Goal: Contribute content: Contribute content

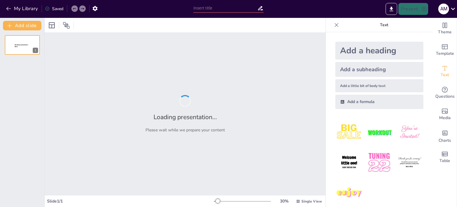
type input "Sistemas de Propulsión: Principios Físicos y Tecnologías Actuales"
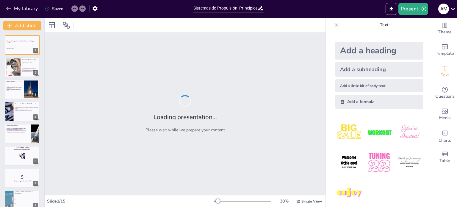
checkbox input "true"
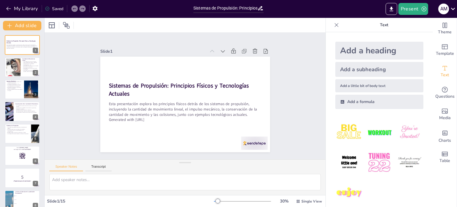
checkbox input "true"
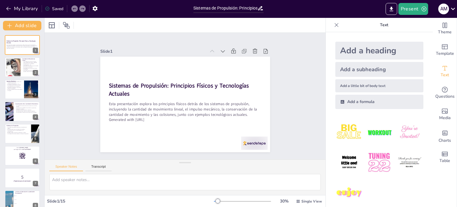
checkbox input "true"
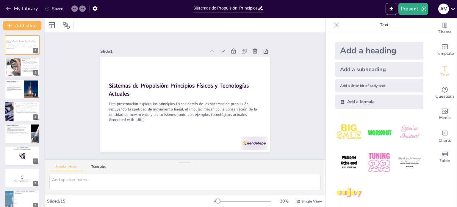
checkbox input "true"
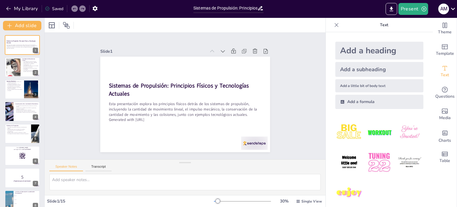
checkbox input "true"
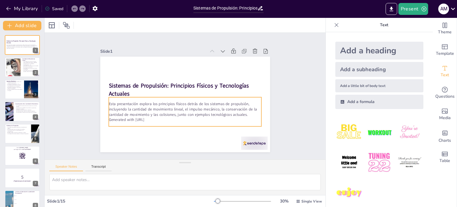
checkbox input "true"
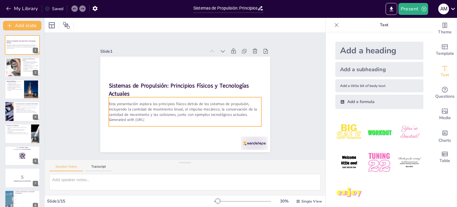
checkbox input "true"
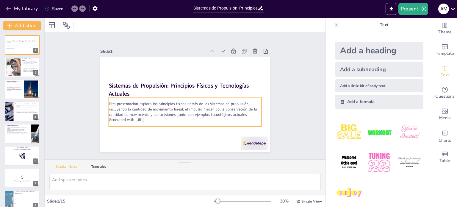
checkbox input "true"
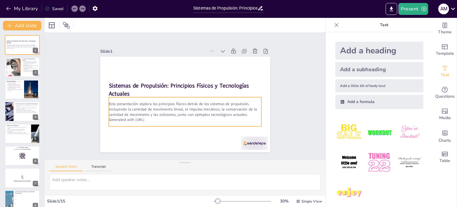
checkbox input "true"
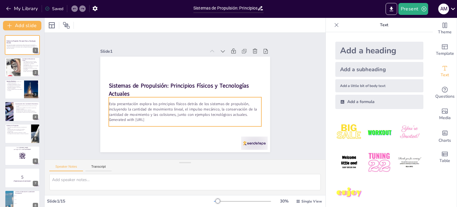
checkbox input "true"
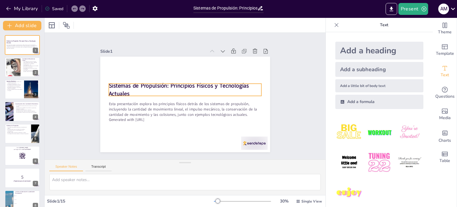
checkbox input "true"
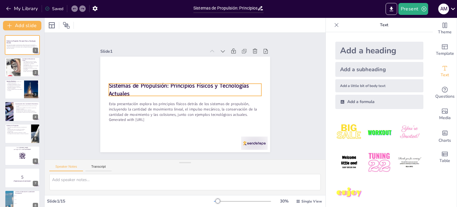
checkbox input "true"
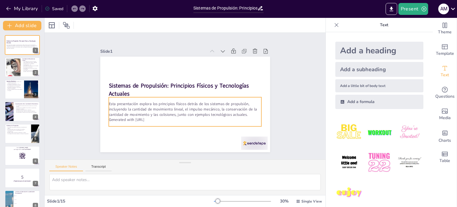
checkbox input "true"
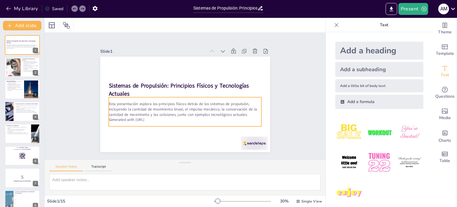
checkbox input "true"
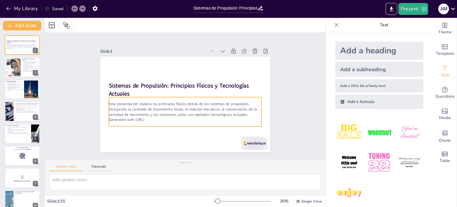
checkbox input "true"
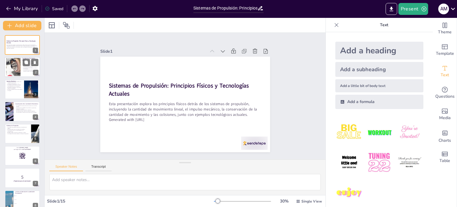
checkbox input "true"
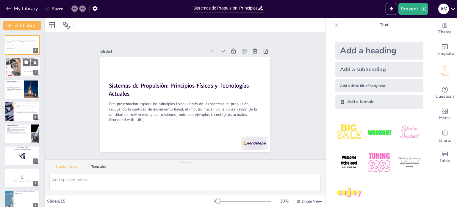
checkbox input "true"
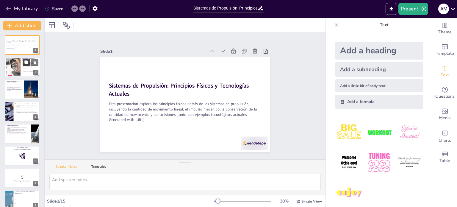
checkbox input "true"
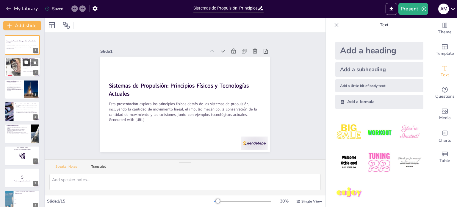
checkbox input "true"
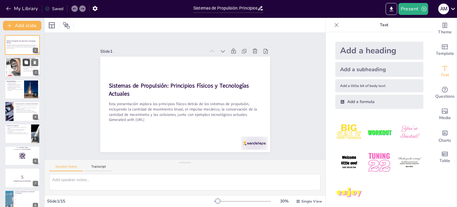
checkbox input "true"
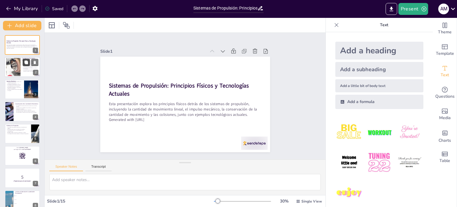
checkbox input "true"
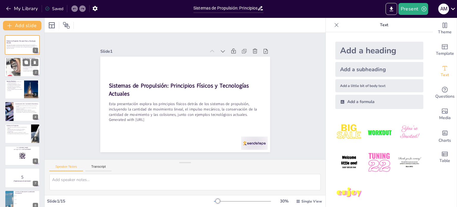
checkbox input "true"
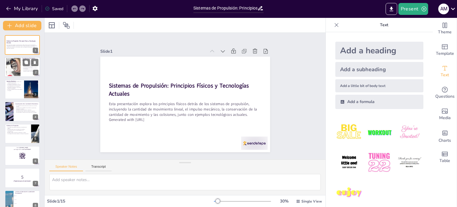
checkbox input "true"
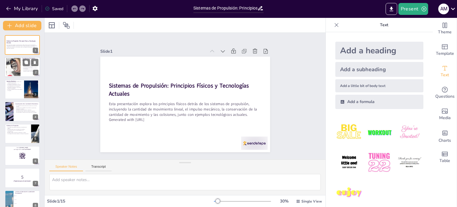
click at [26, 71] on p "La cantidad de movimiento es crucial para entender sistemas de propulsión." at bounding box center [30, 71] width 16 height 2
type textarea "Lo ipsumdol si ametconsec ad elitse doei te incididu ut la etdo m al enimadmin …"
checkbox input "true"
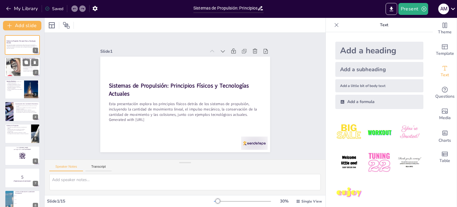
checkbox input "true"
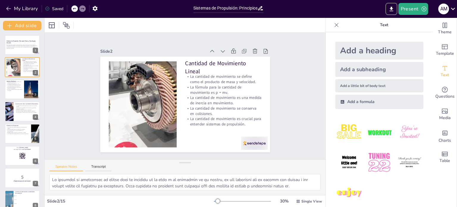
checkbox input "true"
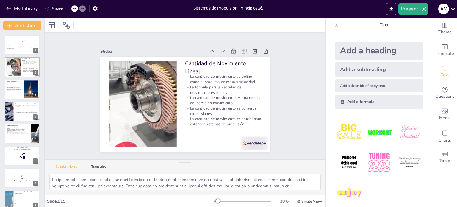
checkbox input "true"
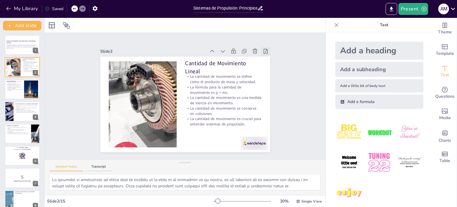
checkbox input "true"
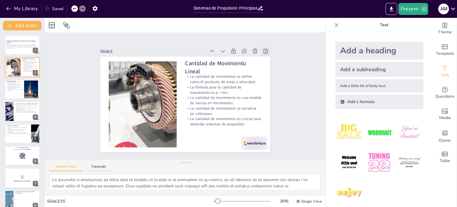
checkbox input "true"
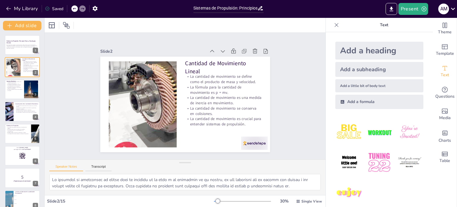
checkbox input "true"
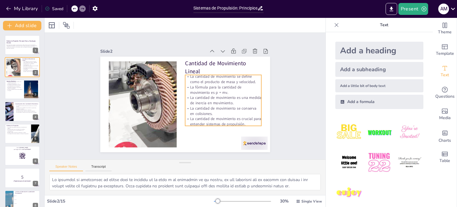
checkbox input "true"
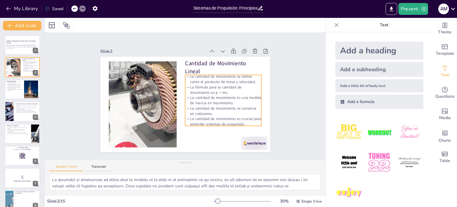
checkbox input "true"
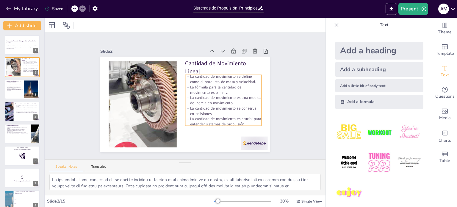
checkbox input "true"
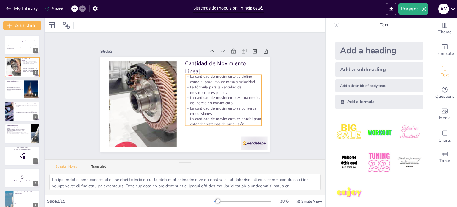
checkbox input "true"
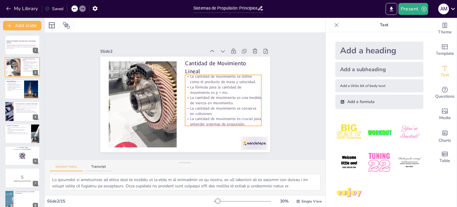
checkbox input "true"
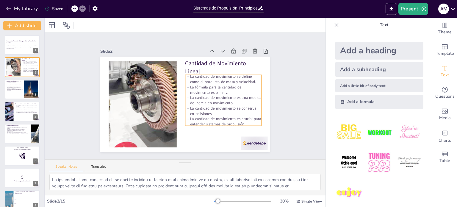
checkbox input "true"
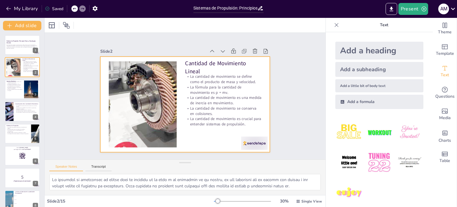
checkbox input "true"
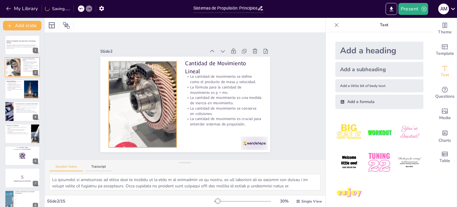
click at [161, 118] on div at bounding box center [141, 100] width 151 height 101
checkbox input "true"
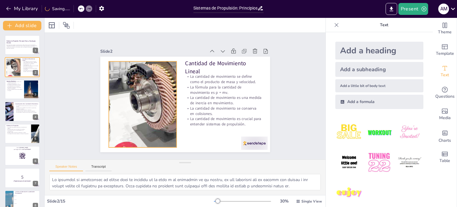
checkbox input "true"
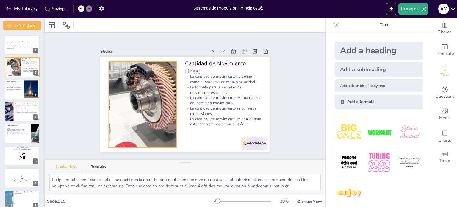
checkbox input "true"
click at [161, 118] on div at bounding box center [146, 78] width 166 height 154
checkbox input "true"
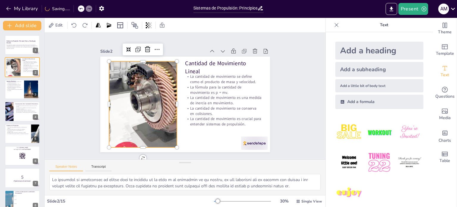
checkbox input "true"
click at [161, 118] on div at bounding box center [142, 100] width 151 height 101
checkbox input "true"
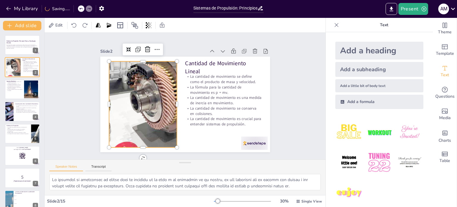
checkbox input "true"
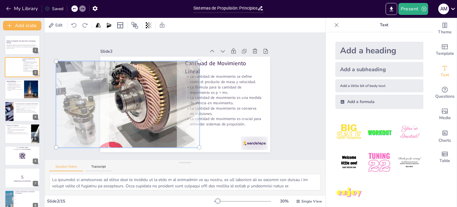
drag, startPoint x: 161, startPoint y: 118, endPoint x: 146, endPoint y: 116, distance: 15.3
click at [146, 116] on div at bounding box center [127, 98] width 159 height 108
click at [249, 106] on p "La cantidad de movimiento se conserva en colisiones." at bounding box center [221, 115] width 77 height 18
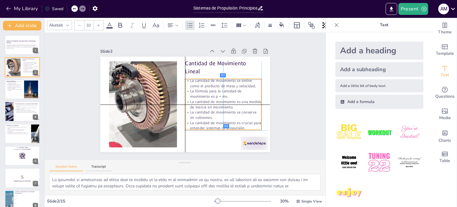
drag, startPoint x: 223, startPoint y: 95, endPoint x: 222, endPoint y: 99, distance: 4.2
click at [222, 99] on p "La cantidad de movimiento es una medida de inercia en movimiento." at bounding box center [222, 108] width 77 height 18
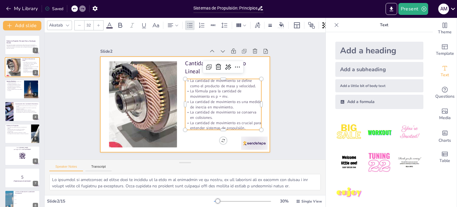
click at [189, 145] on div at bounding box center [185, 104] width 170 height 95
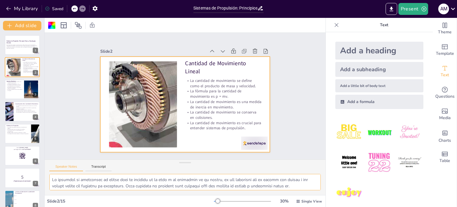
click at [250, 179] on textarea at bounding box center [184, 182] width 271 height 16
drag, startPoint x: 250, startPoint y: 179, endPoint x: 188, endPoint y: 182, distance: 61.9
click at [188, 182] on textarea at bounding box center [184, 182] width 271 height 16
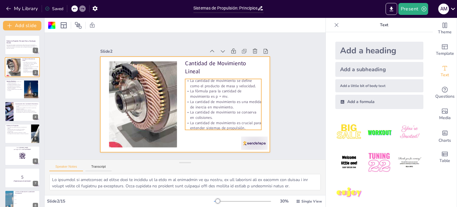
click at [203, 112] on p "La cantidad de movimiento se conserva en colisiones." at bounding box center [221, 118] width 77 height 18
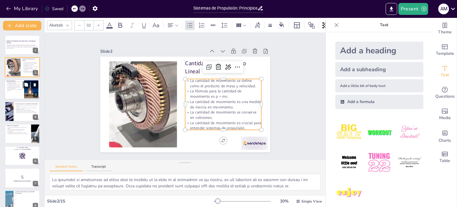
click at [20, 90] on p "El tiempo de aplicación de la fuerza afecta el impulso." at bounding box center [14, 90] width 16 height 2
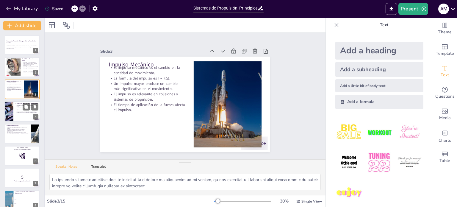
click at [19, 113] on div at bounding box center [22, 111] width 36 height 20
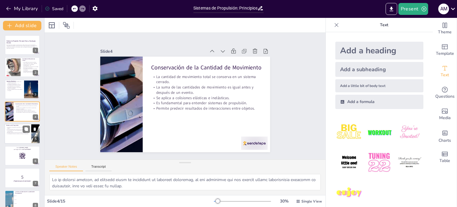
click at [19, 134] on div "Los sistemas de propulsión permiten el movimiento de objetos. Existen diferente…" at bounding box center [17, 130] width 23 height 8
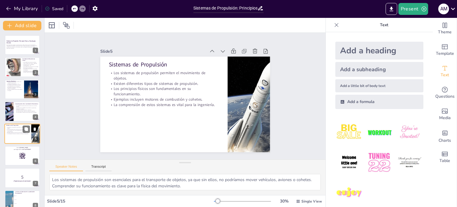
scroll to position [15, 0]
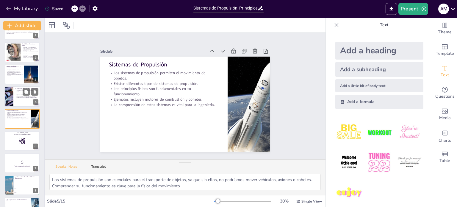
click at [21, 98] on div at bounding box center [22, 96] width 36 height 20
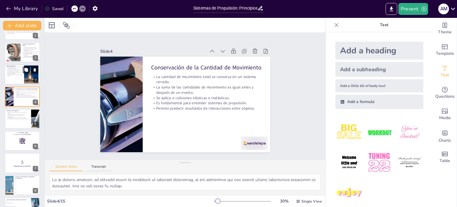
scroll to position [0, 0]
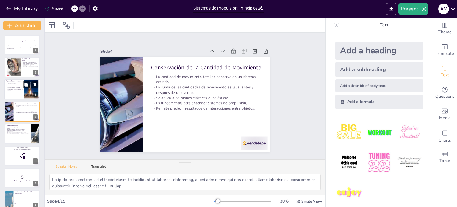
click at [15, 95] on div at bounding box center [22, 89] width 36 height 20
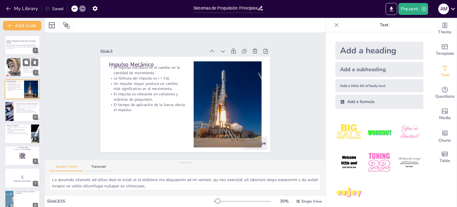
click at [26, 70] on p "La cantidad de movimiento es crucial para entender sistemas de propulsión." at bounding box center [30, 71] width 16 height 2
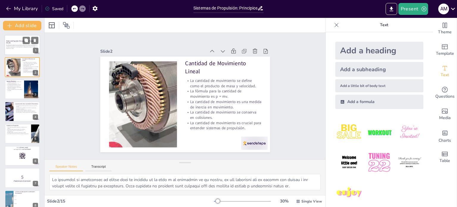
click at [26, 47] on p "Esta presentación explora los principios físicos detrás de los sistemas de prop…" at bounding box center [22, 45] width 32 height 3
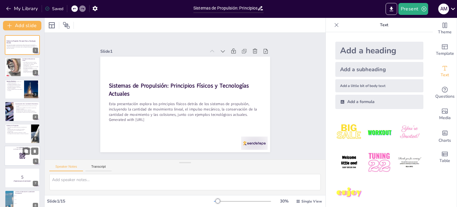
click at [14, 161] on div at bounding box center [22, 155] width 36 height 20
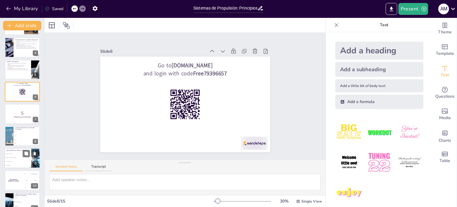
scroll to position [96, 0]
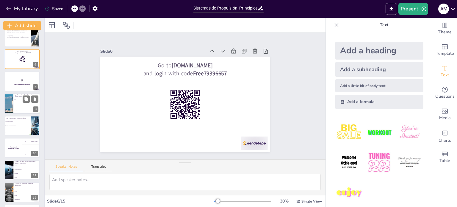
click at [21, 109] on li "E = mc²" at bounding box center [26, 111] width 27 height 4
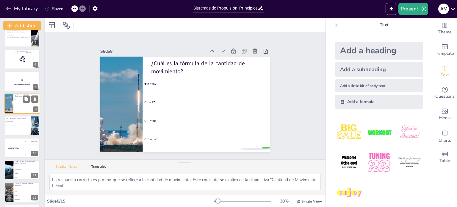
scroll to position [81, 0]
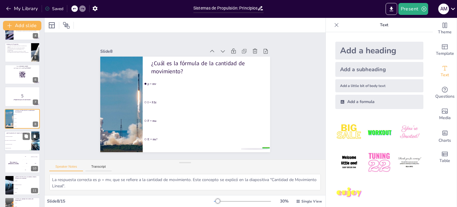
click at [15, 140] on li "El cambio en la cantidad de movimiento" at bounding box center [17, 140] width 27 height 4
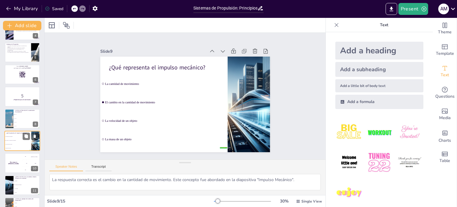
scroll to position [104, 0]
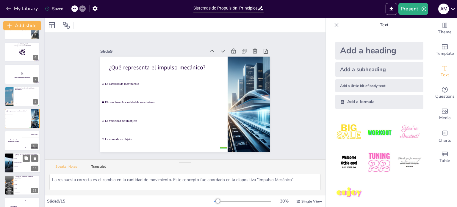
click at [17, 164] on li "La velocidad" at bounding box center [26, 166] width 27 height 4
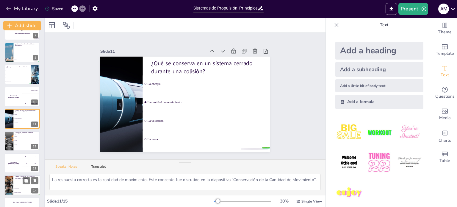
click at [20, 184] on span "Colisión inelástica" at bounding box center [27, 184] width 26 height 1
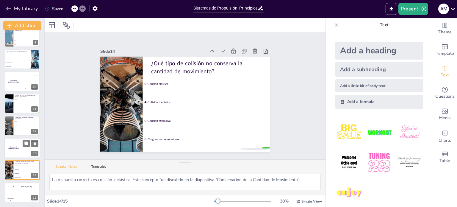
click at [15, 147] on h4 "The winner is [PERSON_NAME]" at bounding box center [13, 147] width 18 height 3
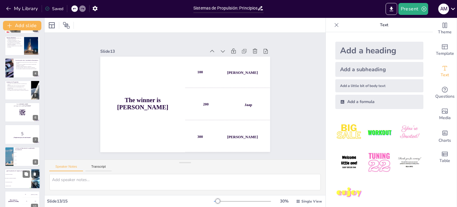
scroll to position [0, 0]
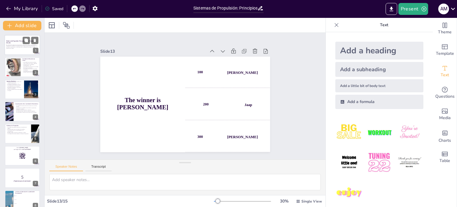
click at [19, 48] on p "Generated with [URL]" at bounding box center [22, 48] width 32 height 1
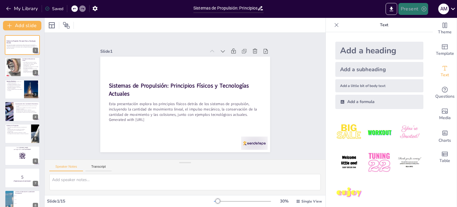
click at [423, 10] on icon "button" at bounding box center [423, 9] width 5 height 5
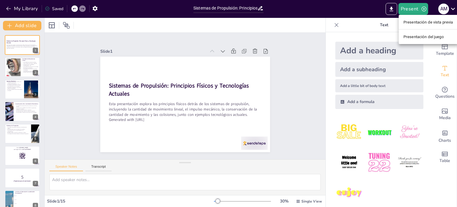
click at [416, 37] on font "Presentación del juego" at bounding box center [423, 37] width 40 height 4
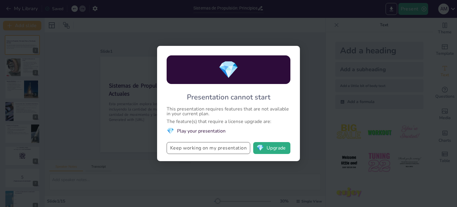
click at [218, 150] on button "Keep working on my presentation" at bounding box center [209, 148] width 84 height 12
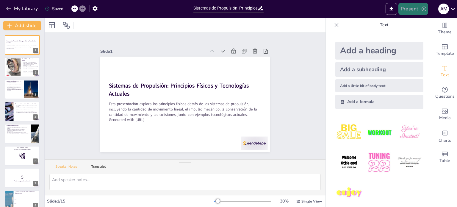
click at [422, 10] on icon "button" at bounding box center [424, 9] width 6 height 6
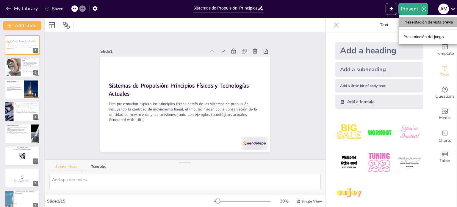
click at [420, 21] on font "Presentación de vista previa" at bounding box center [428, 22] width 50 height 4
